Goal: Task Accomplishment & Management: Use online tool/utility

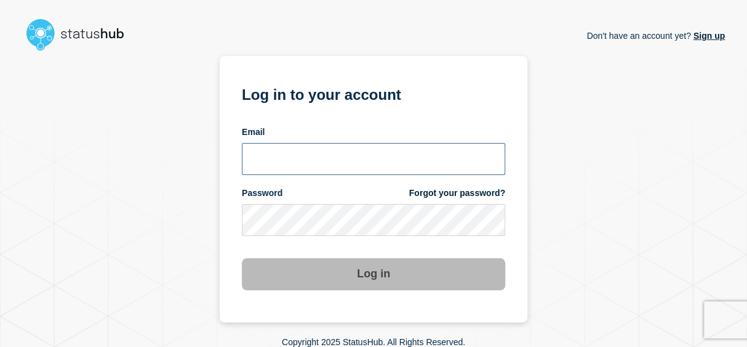
type input "[PERSON_NAME][EMAIL_ADDRESS][PERSON_NAME][DOMAIN_NAME]"
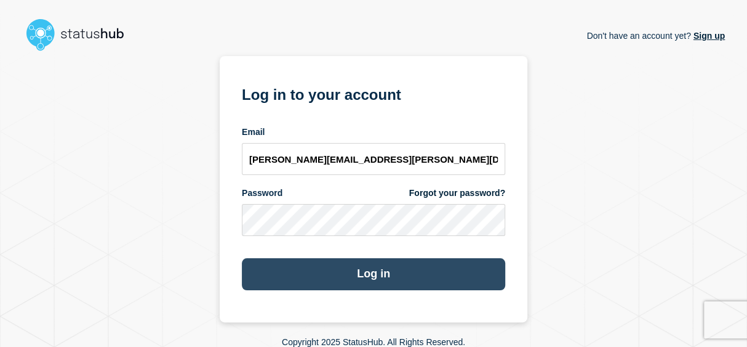
click at [358, 268] on button "Log in" at bounding box center [374, 274] width 264 height 32
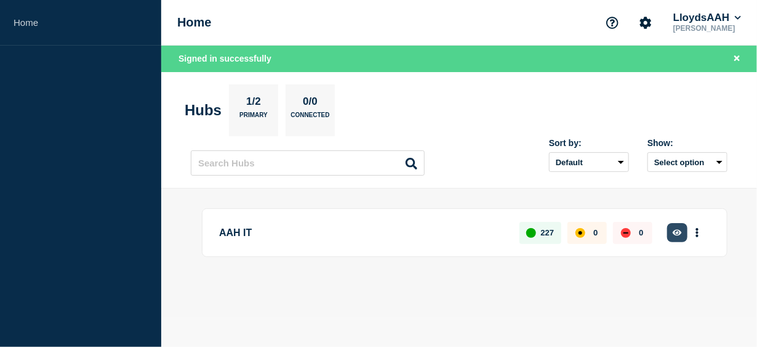
click at [676, 232] on icon "button" at bounding box center [677, 232] width 9 height 8
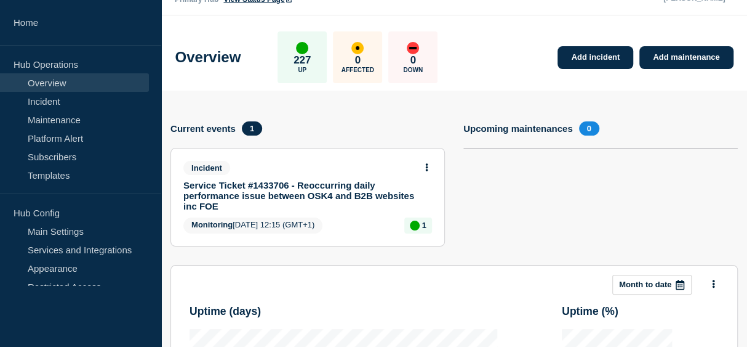
scroll to position [99, 0]
